Goal: Complete application form: Complete application form

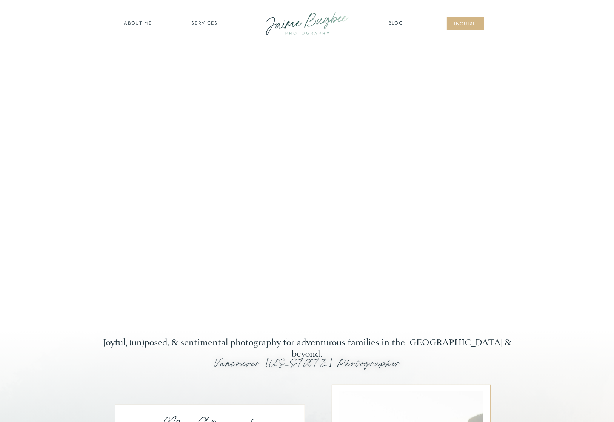
click at [470, 25] on nav "inqUIre" at bounding box center [465, 25] width 31 height 8
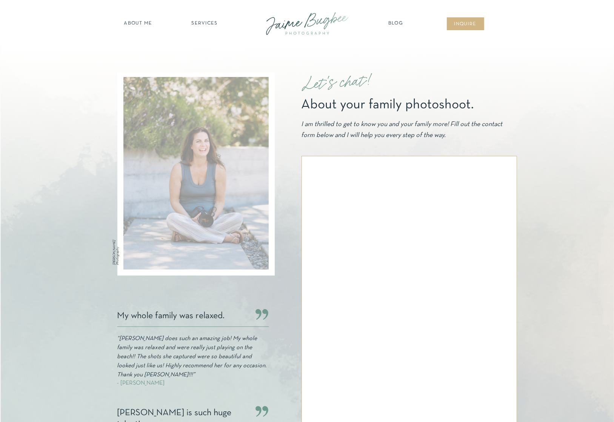
click at [143, 24] on nav "about ME" at bounding box center [138, 24] width 33 height 8
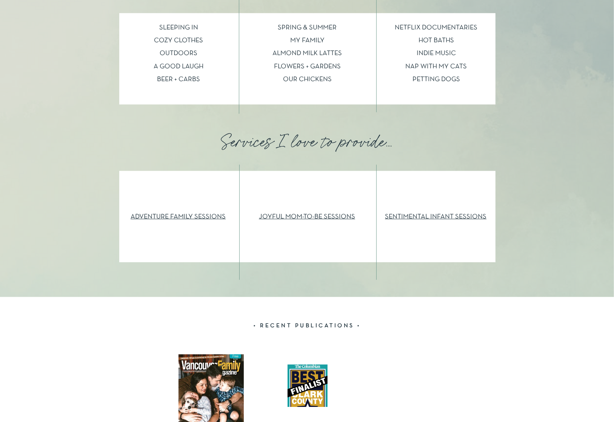
scroll to position [830, 0]
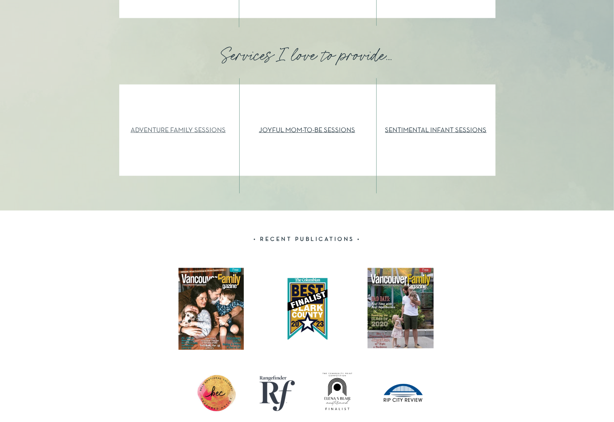
click at [189, 133] on link "ADVENTURE FAMILY SESSIONS" at bounding box center [178, 130] width 95 height 6
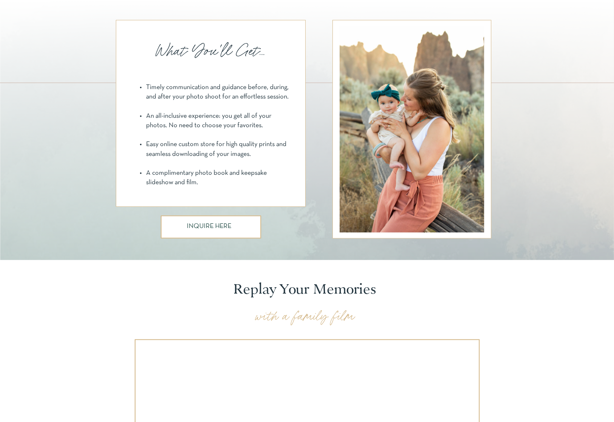
scroll to position [641, 0]
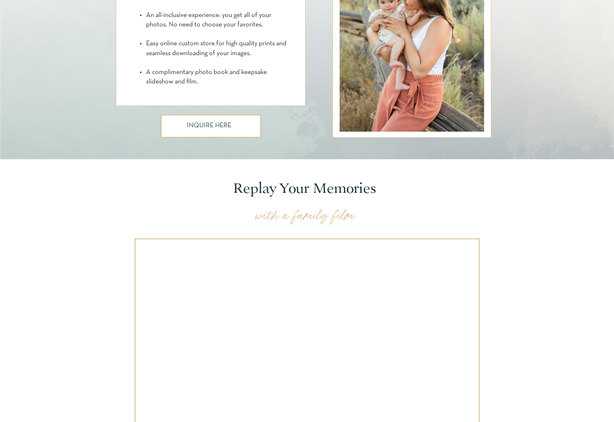
click at [227, 126] on h3 "INQUIRE HERE" at bounding box center [210, 126] width 47 height 8
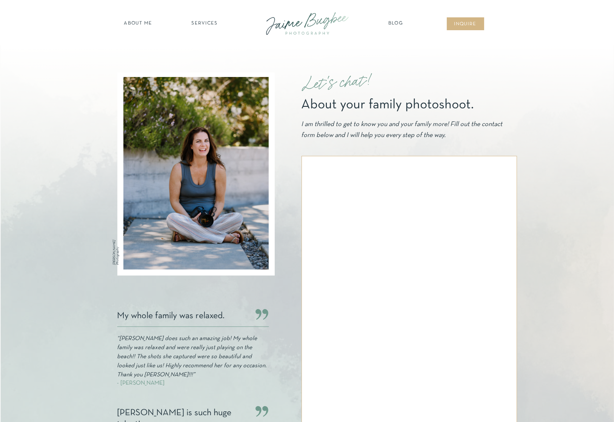
click at [580, 344] on div at bounding box center [307, 312] width 614 height 534
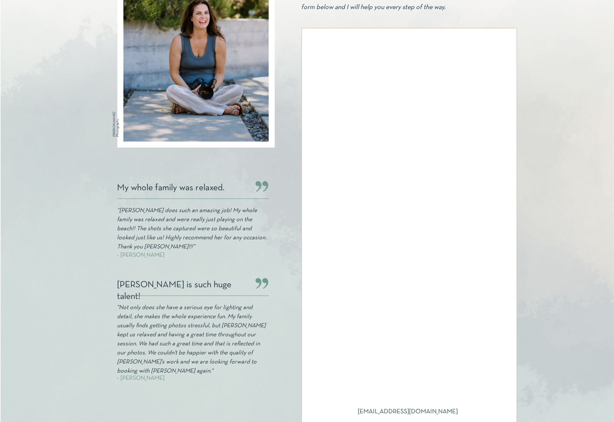
scroll to position [151, 0]
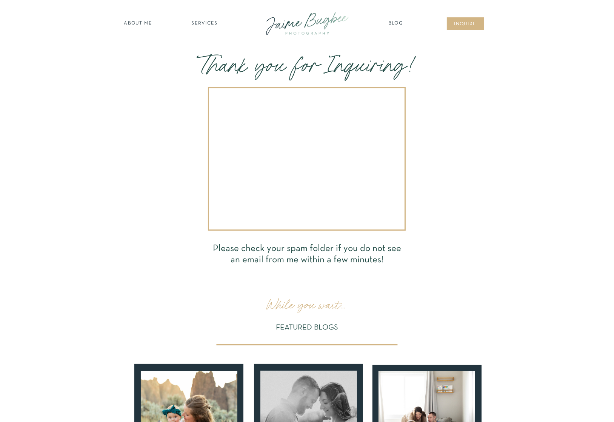
click at [211, 23] on nav "SERVICES" at bounding box center [204, 24] width 43 height 8
click at [213, 63] on nav "families" at bounding box center [205, 64] width 58 height 7
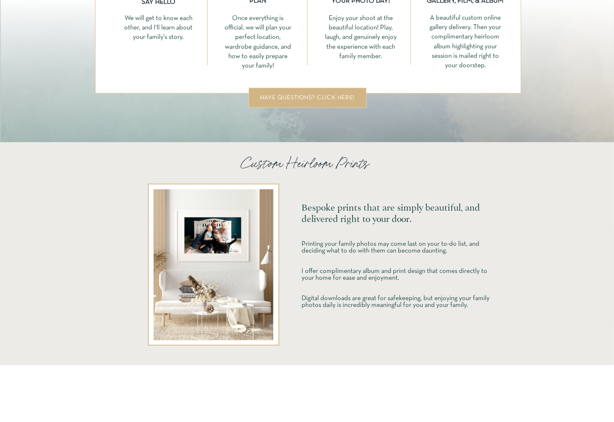
scroll to position [1622, 0]
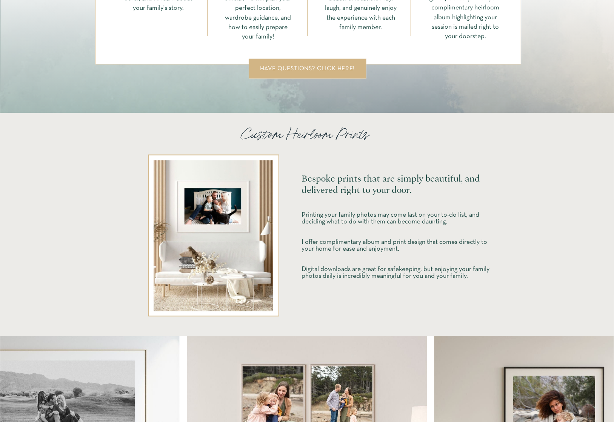
click at [303, 68] on div "have questions? click here!" at bounding box center [307, 69] width 100 height 6
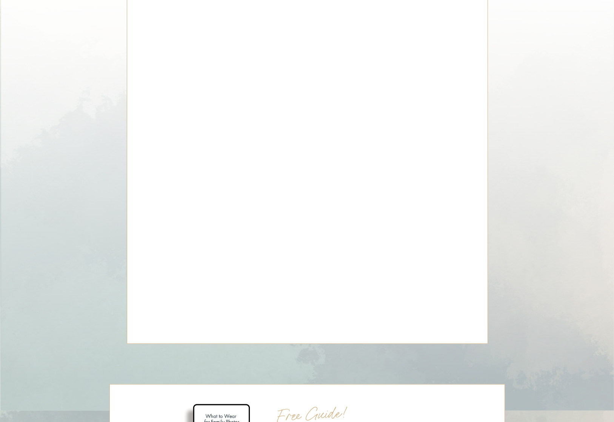
scroll to position [3848, 0]
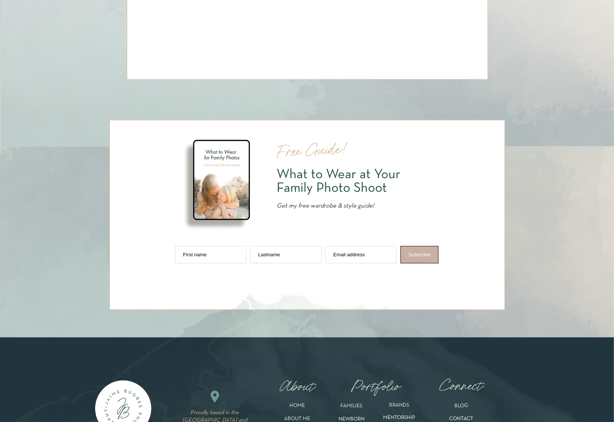
click at [190, 257] on input "First [PERSON_NAME]" at bounding box center [210, 254] width 71 height 17
type input "[PERSON_NAME]"
type input "Dowsett"
type input "amanda.dowsett21h@gmail.com"
click at [416, 252] on span "Subscribe" at bounding box center [419, 255] width 22 height 6
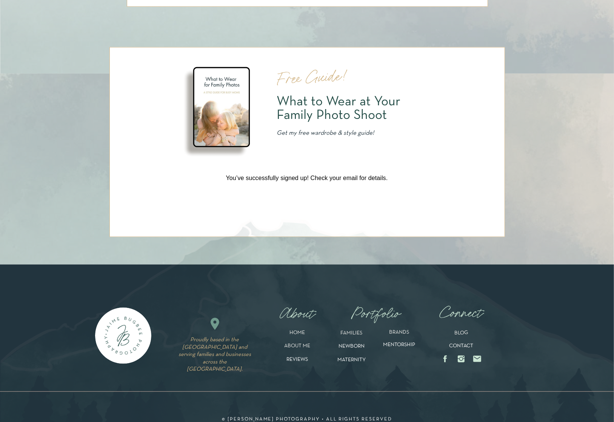
scroll to position [3962, 0]
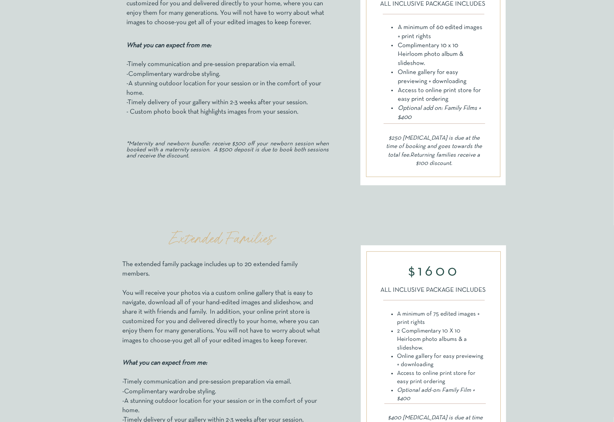
scroll to position [302, 0]
